Goal: Unclear

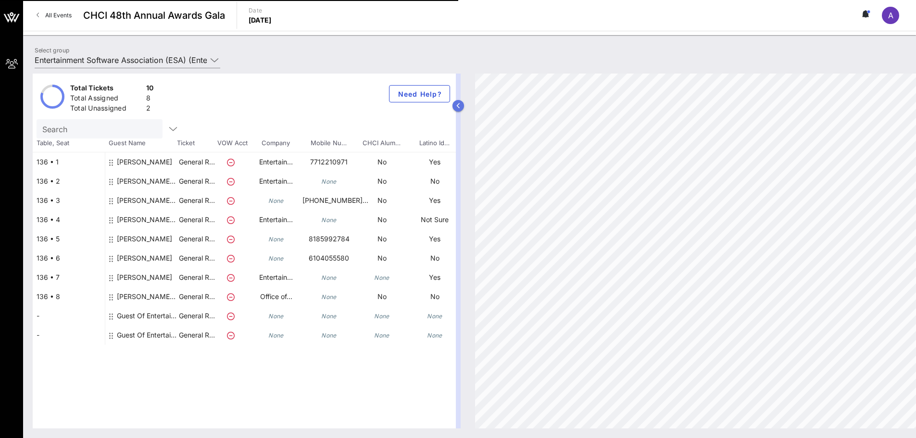
click at [462, 101] on button "button" at bounding box center [459, 106] width 12 height 12
